Goal: Navigation & Orientation: Understand site structure

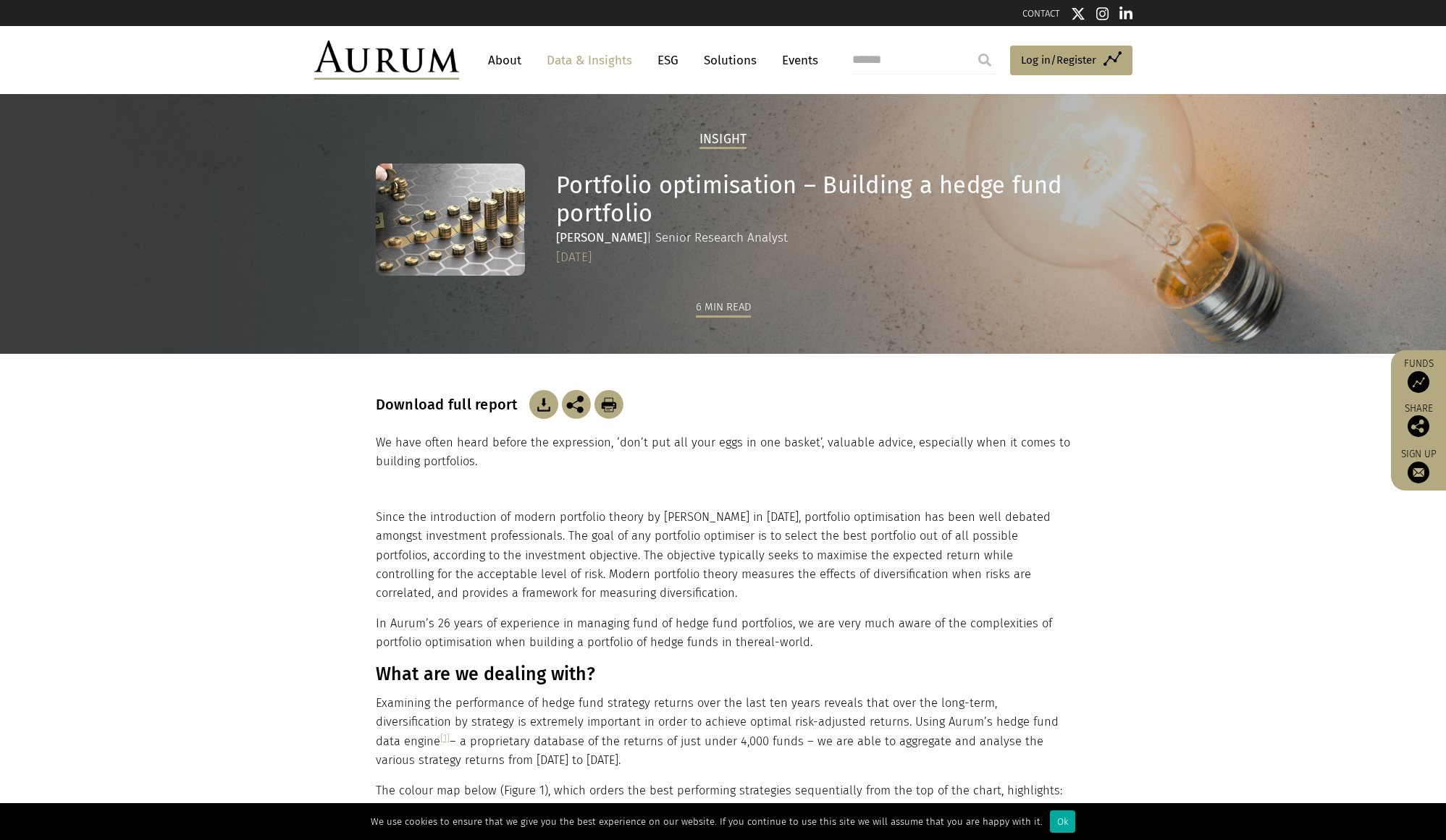
click at [513, 56] on link "About" at bounding box center [504, 60] width 48 height 27
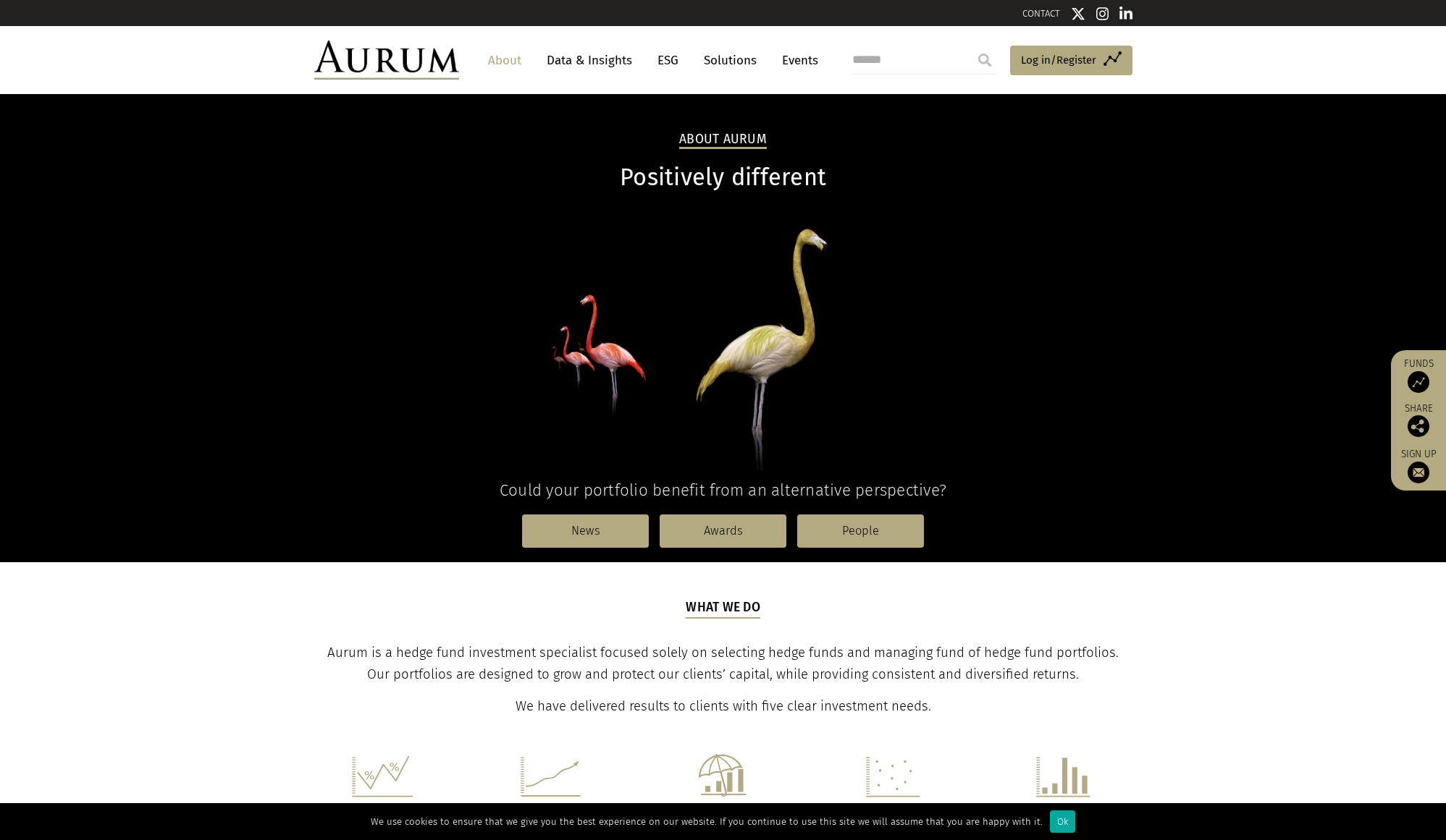
click at [727, 59] on link "Solutions" at bounding box center [730, 60] width 67 height 27
